Goal: Go to known website: Go to known website

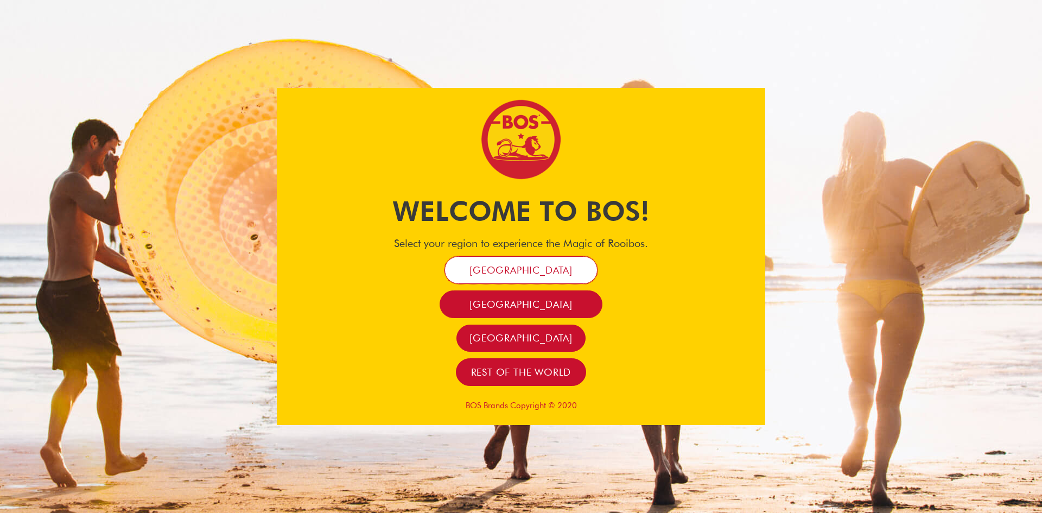
click at [529, 273] on span "[GEOGRAPHIC_DATA]" at bounding box center [521, 270] width 103 height 12
